Goal: Task Accomplishment & Management: Use online tool/utility

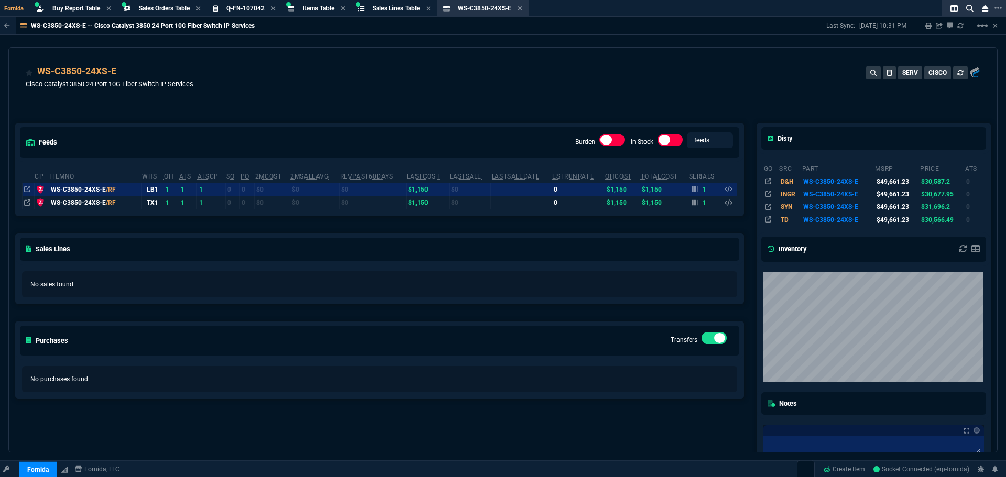
select select "9: OCAM"
click at [274, 27] on div "WS-C3850-24XS-E -- Cisco Catalyst 3850 24 Port 10G Fiber Switch IP Services Las…" at bounding box center [503, 25] width 1006 height 17
click at [321, 64] on div "WS-C3850-24XS-E Cisco Catalyst 3850 24 Port 10G Fiber Switch IP Services SERV C…" at bounding box center [503, 79] width 988 height 62
click at [71, 8] on span "Buy Report Table" at bounding box center [76, 8] width 48 height 7
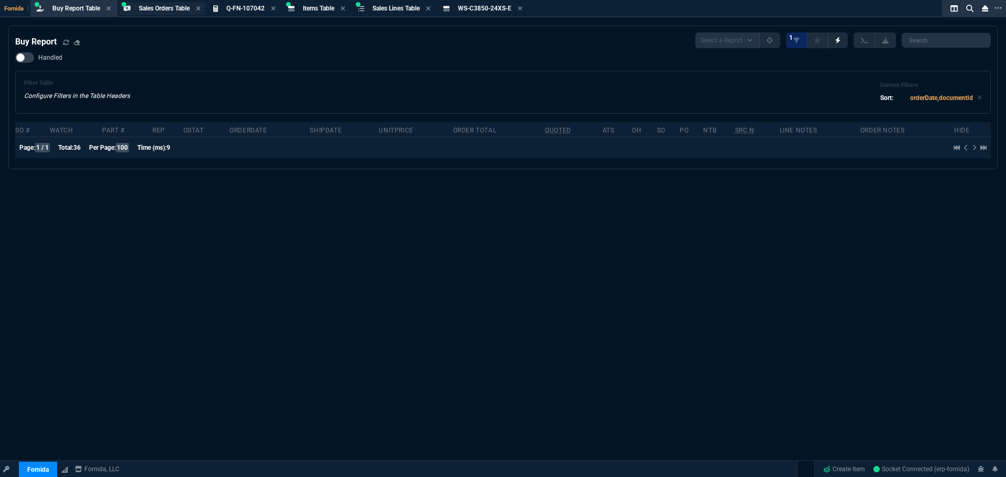
click at [165, 6] on span "Sales Orders Table" at bounding box center [164, 8] width 51 height 7
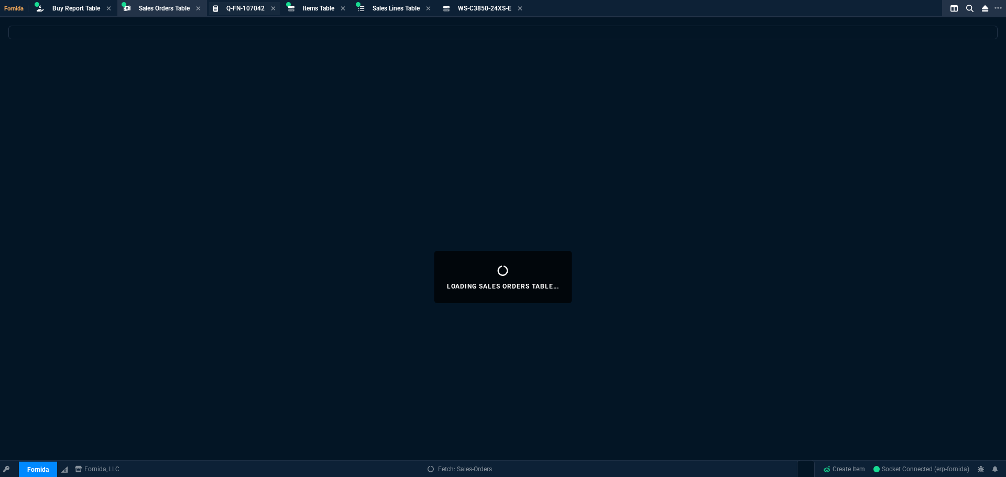
select select
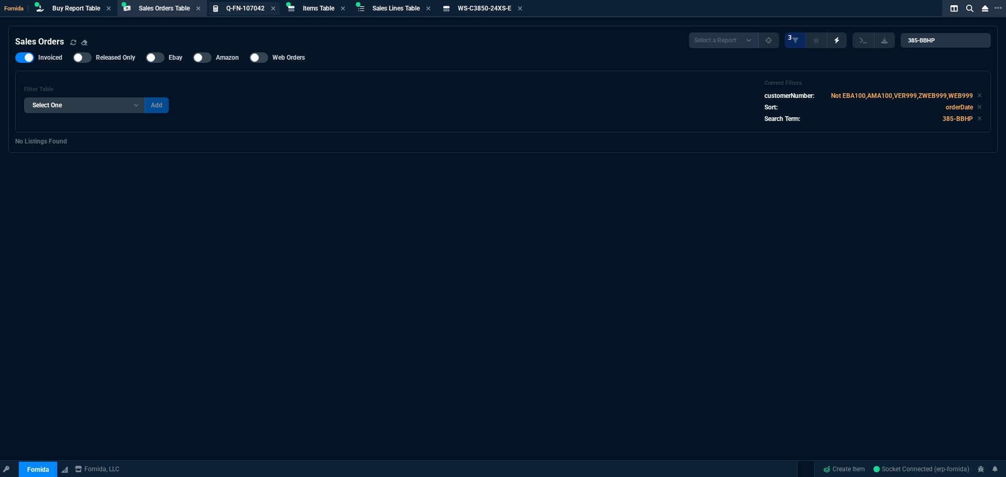
click at [245, 9] on span "Q-FN-107042" at bounding box center [245, 8] width 38 height 7
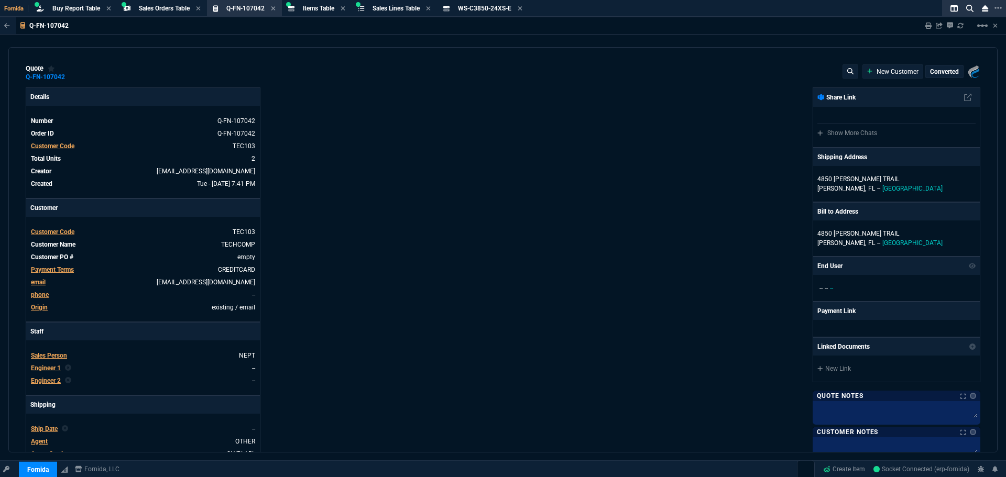
type input "100"
type input "165"
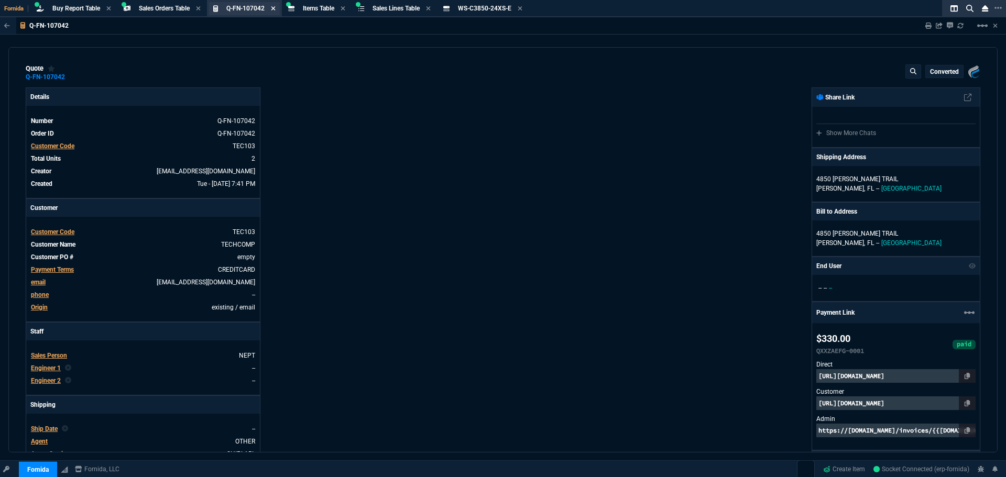
click at [276, 9] on icon at bounding box center [273, 8] width 4 height 4
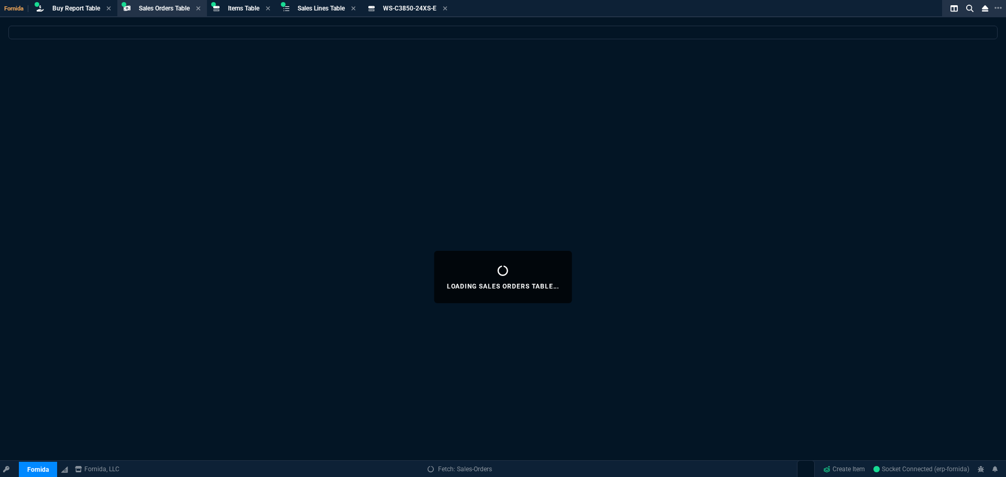
select select
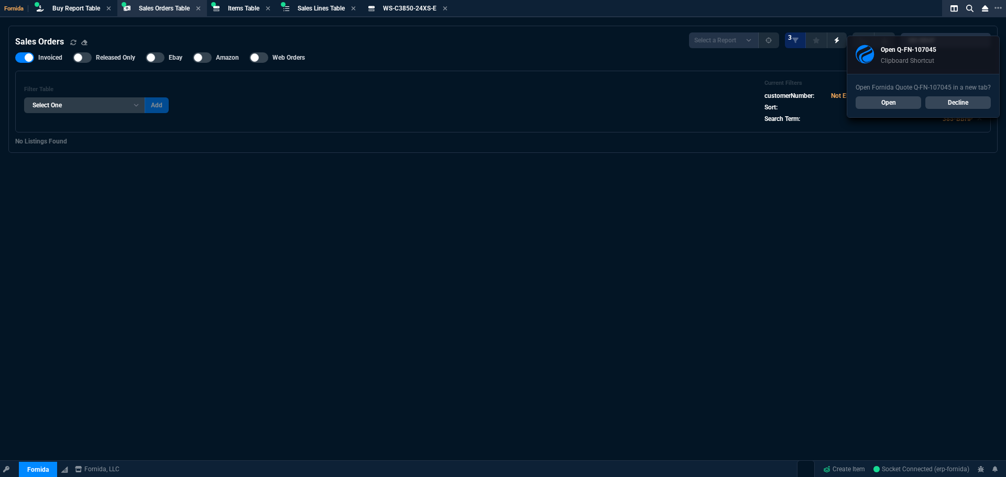
click at [903, 103] on link "Open" at bounding box center [887, 102] width 65 height 13
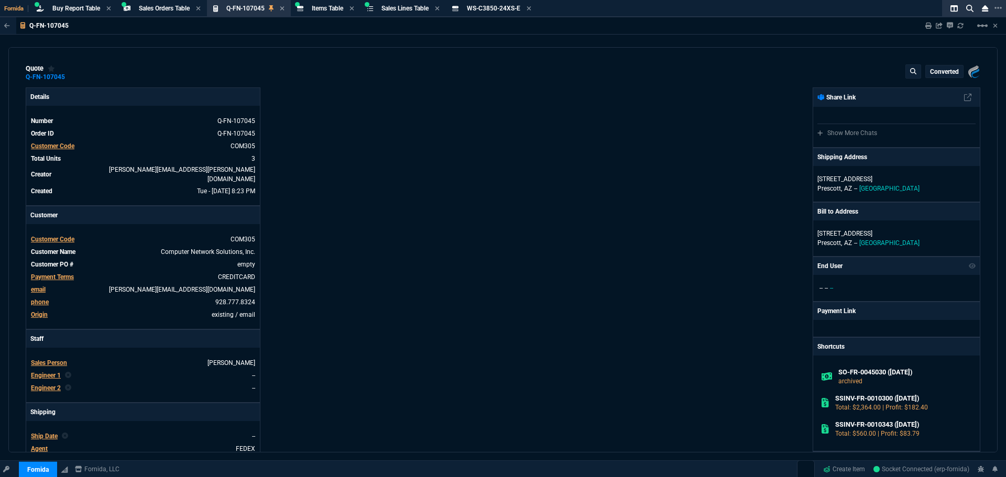
type input "15"
type input "208"
type input "1908.52"
type input "16"
type input "155"
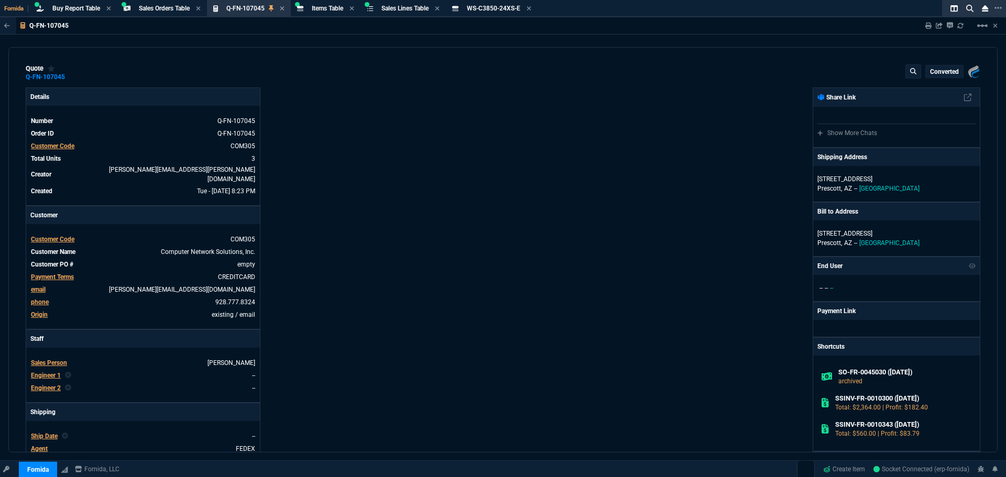
type input "1260.57"
type input "22"
type input "125"
type input "360.36"
type input "27"
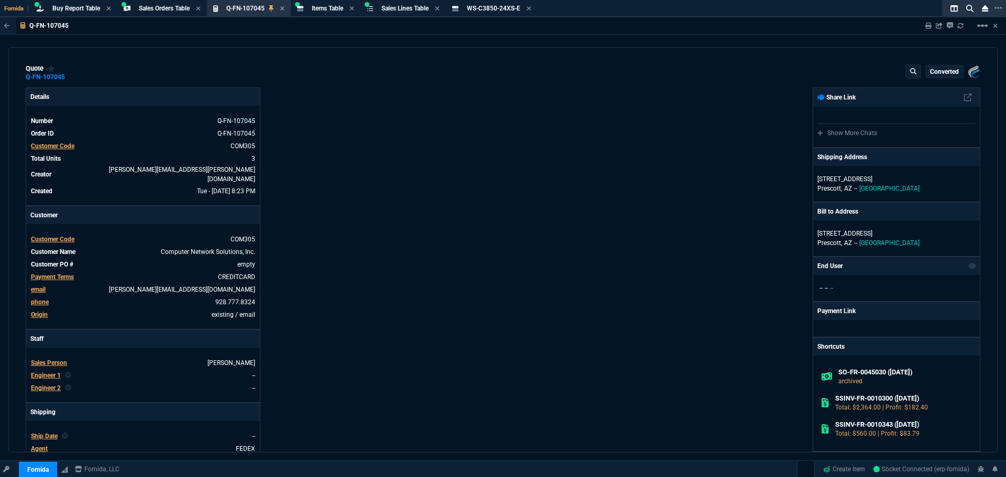
type input "22"
type input "-55"
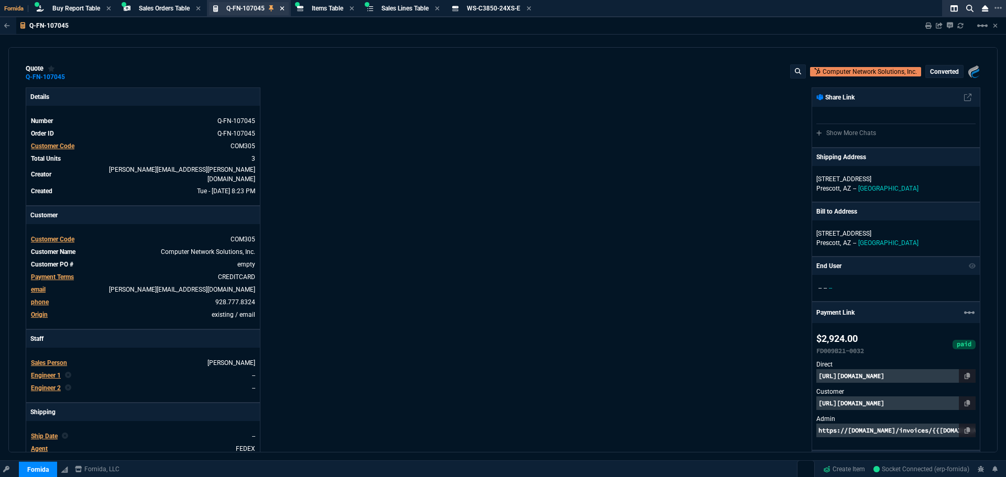
click at [284, 12] on fa-icon at bounding box center [282, 8] width 5 height 7
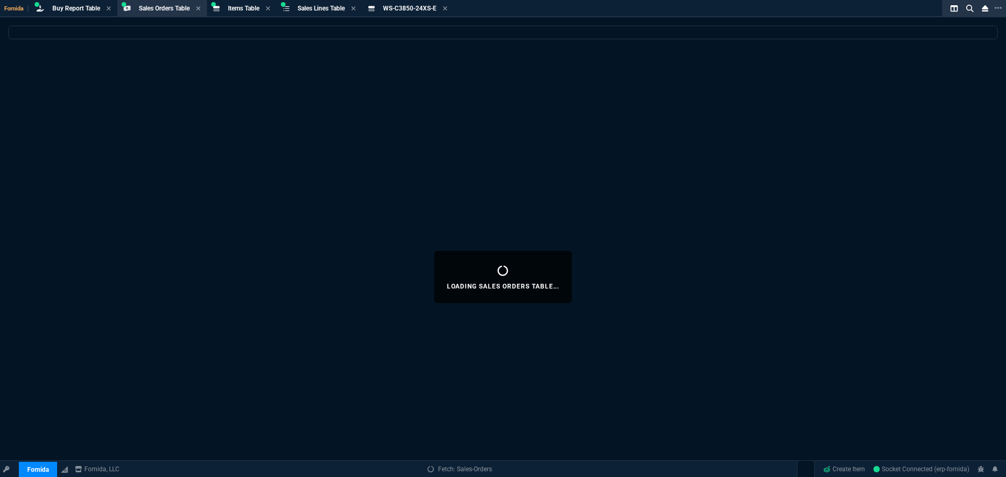
select select
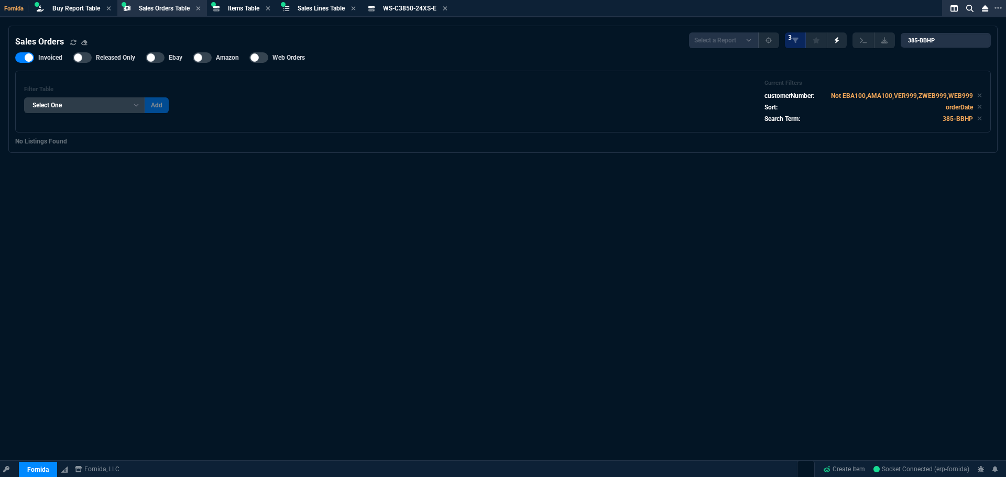
click at [452, 9] on div "WS-C3850-24XS-E Item" at bounding box center [407, 8] width 87 height 13
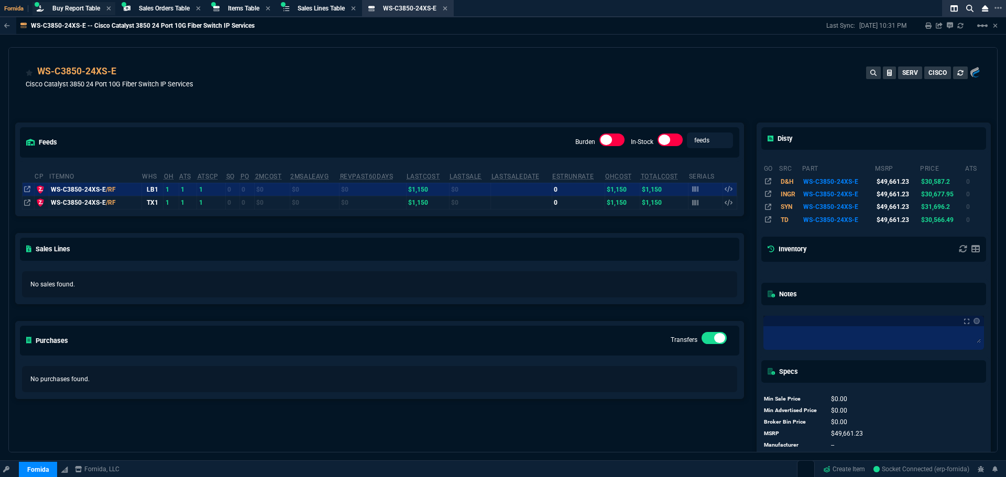
click at [71, 7] on span "Buy Report Table" at bounding box center [76, 8] width 48 height 7
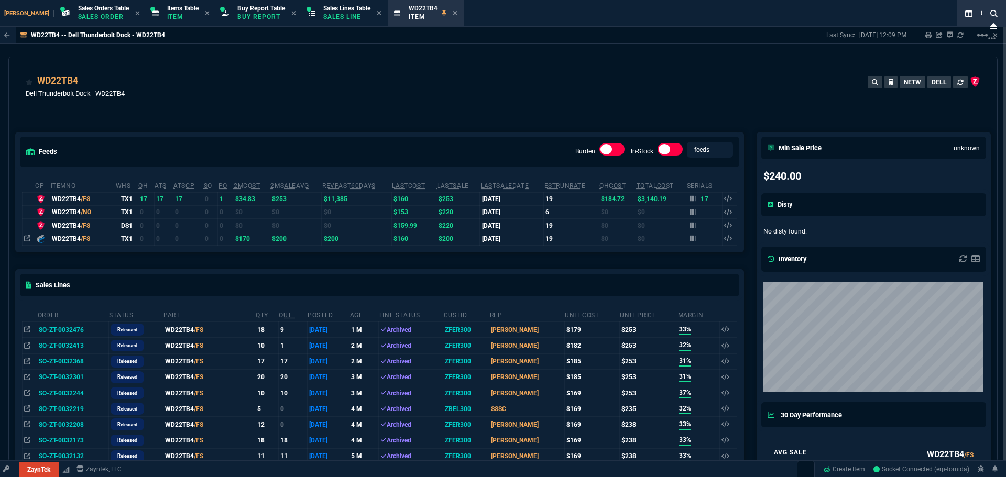
select select "9: OCAM"
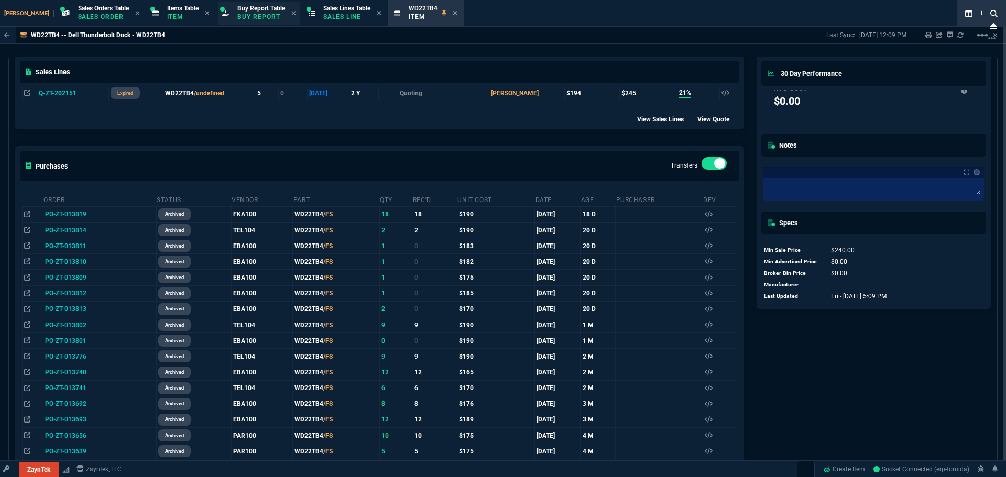
click at [244, 9] on span "Buy Report Table" at bounding box center [261, 8] width 48 height 7
